Goal: Transaction & Acquisition: Purchase product/service

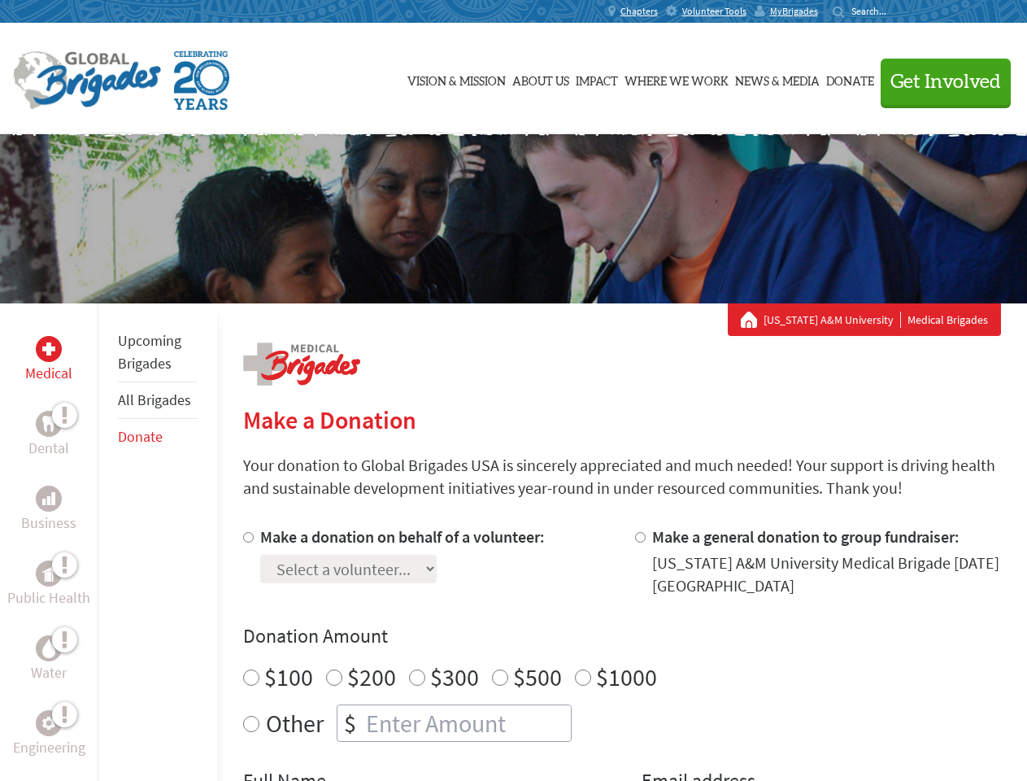
click at [898, 11] on div "Search for:" at bounding box center [865, 11] width 65 height 13
click at [938, 81] on span "Get Involved" at bounding box center [945, 82] width 111 height 20
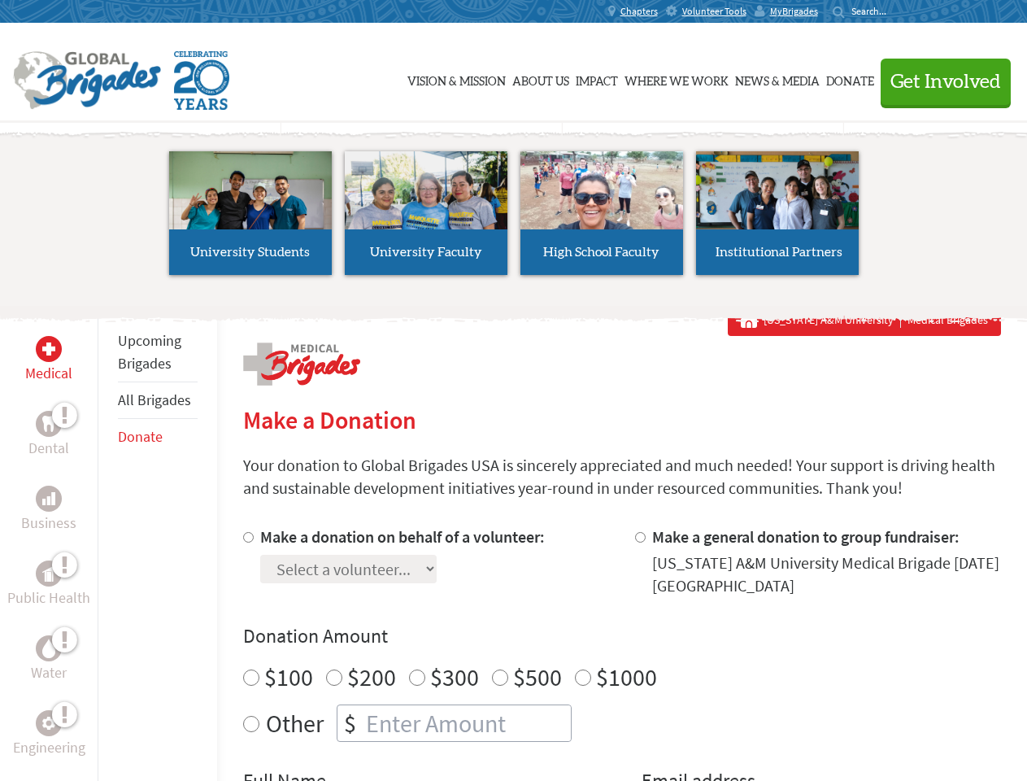
click at [107, 542] on div "Upcoming Brigades All Brigades Donate" at bounding box center [158, 693] width 120 height 781
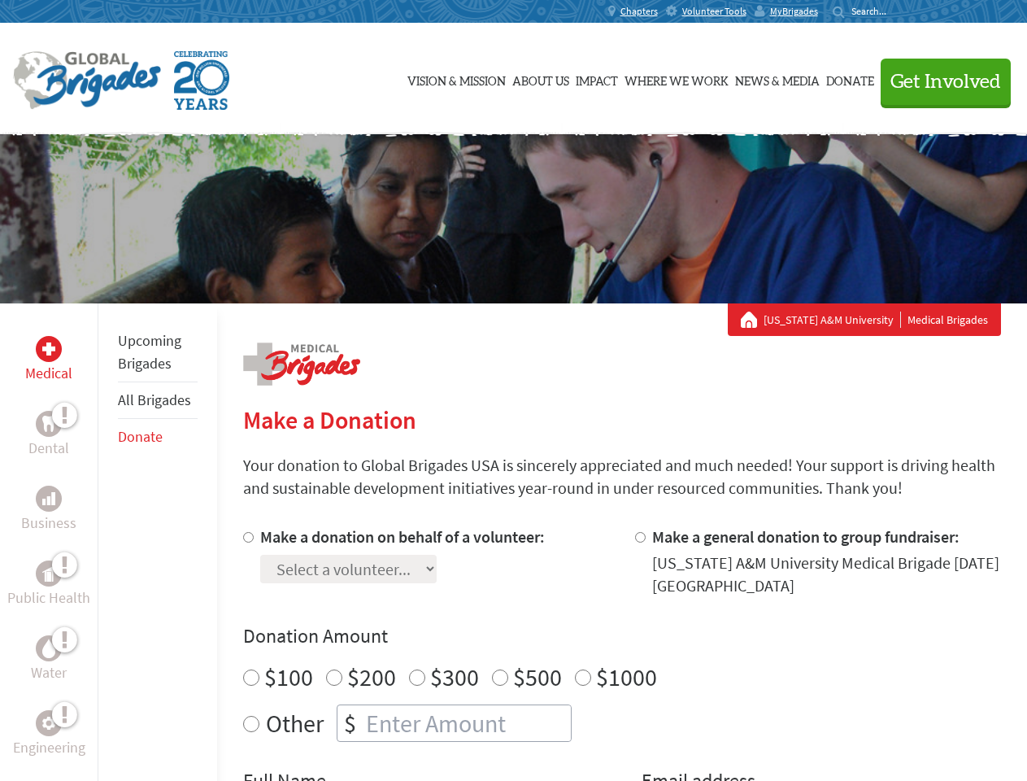
click at [621, 653] on div "Donation Amount $100 $200 $300 $500 $1000 Other $" at bounding box center [622, 682] width 758 height 119
click at [246, 537] on input "Make a donation on behalf of a volunteer:" at bounding box center [248, 537] width 11 height 11
radio input "true"
click at [639, 537] on input "Make a general donation to group fundraiser:" at bounding box center [640, 537] width 11 height 11
radio input "true"
